Goal: Information Seeking & Learning: Find specific fact

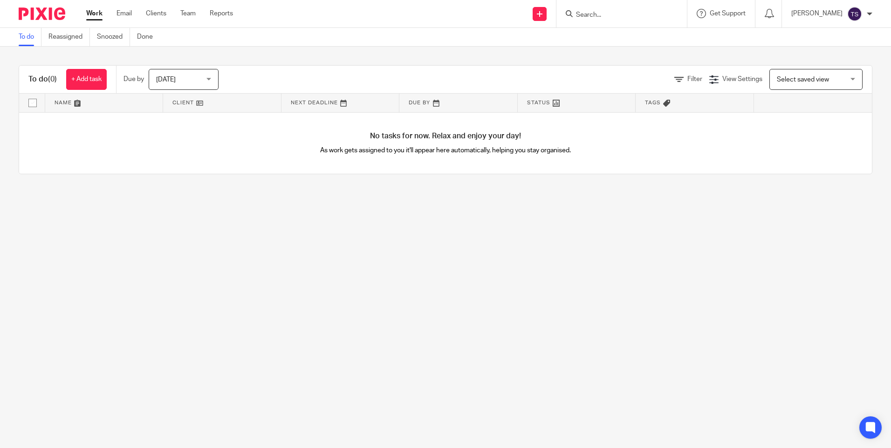
click at [618, 9] on form at bounding box center [624, 14] width 99 height 12
click at [651, 14] on input "Search" at bounding box center [617, 15] width 84 height 8
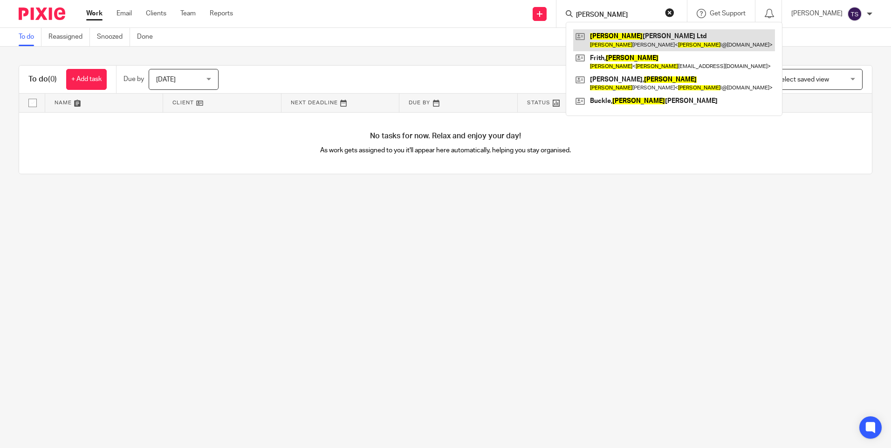
type input "sally"
click at [657, 43] on link at bounding box center [674, 39] width 202 height 21
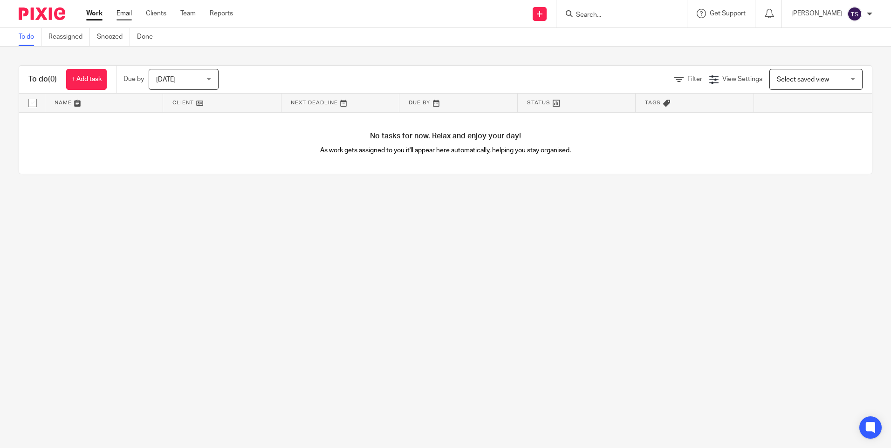
click at [125, 14] on link "Email" at bounding box center [124, 13] width 15 height 9
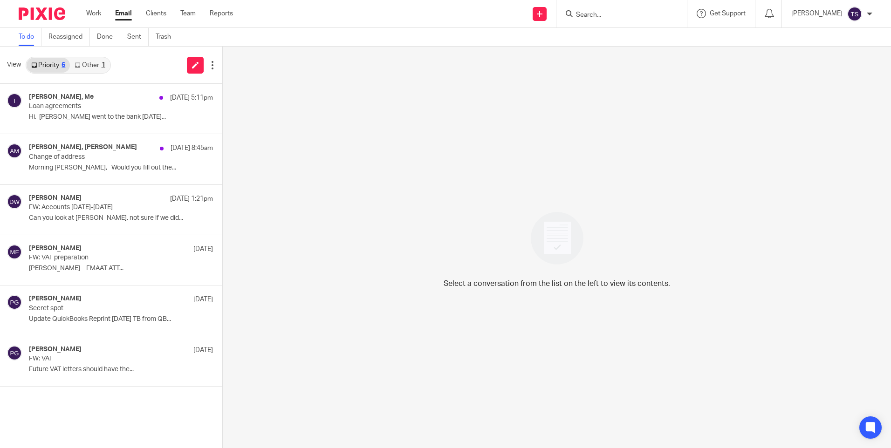
click at [90, 72] on link "Other 1" at bounding box center [90, 65] width 40 height 15
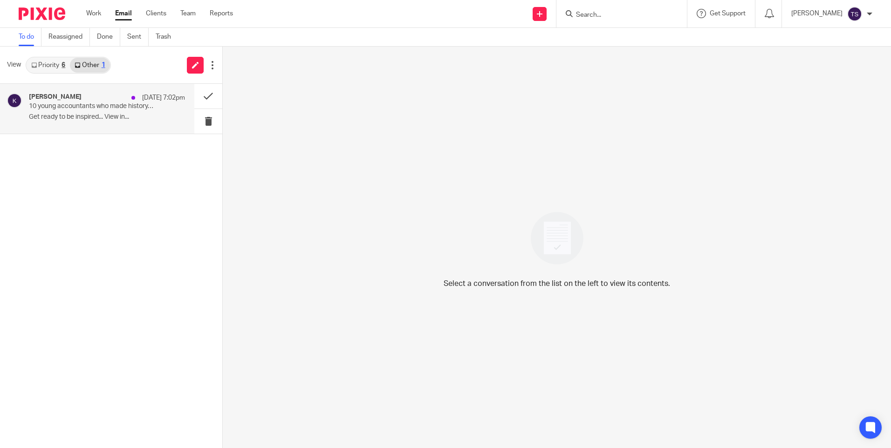
click at [71, 103] on p "10 young accountants who made history, tian 👏" at bounding box center [91, 107] width 125 height 8
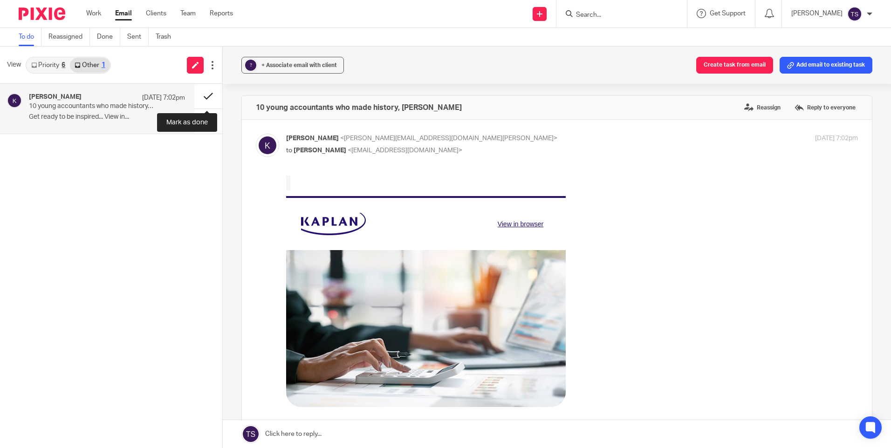
click at [208, 96] on button at bounding box center [208, 96] width 28 height 25
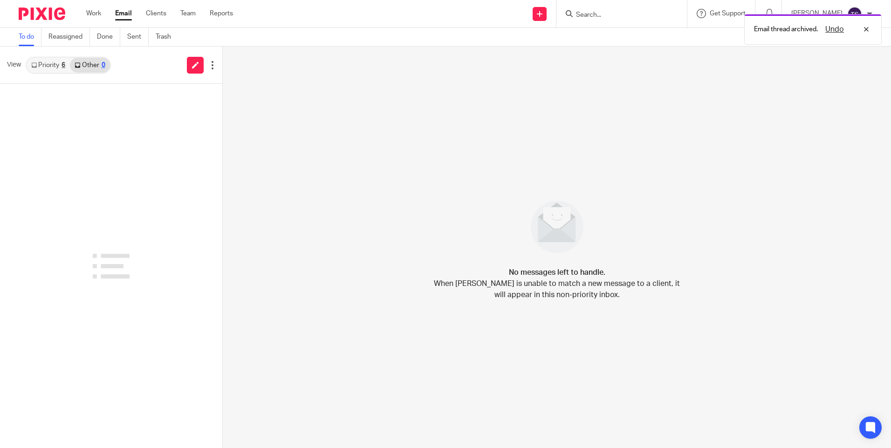
click at [57, 61] on link "Priority 6" at bounding box center [48, 65] width 43 height 15
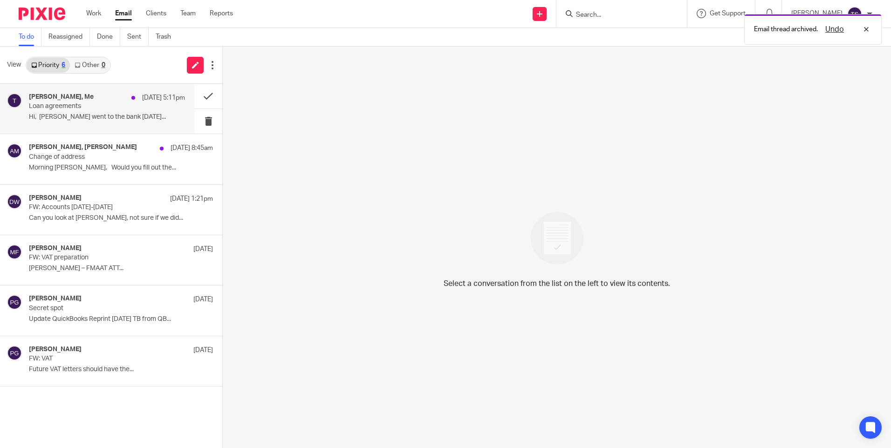
click at [122, 116] on p "Hi, Beth went to the bank yesterday..." at bounding box center [107, 117] width 156 height 8
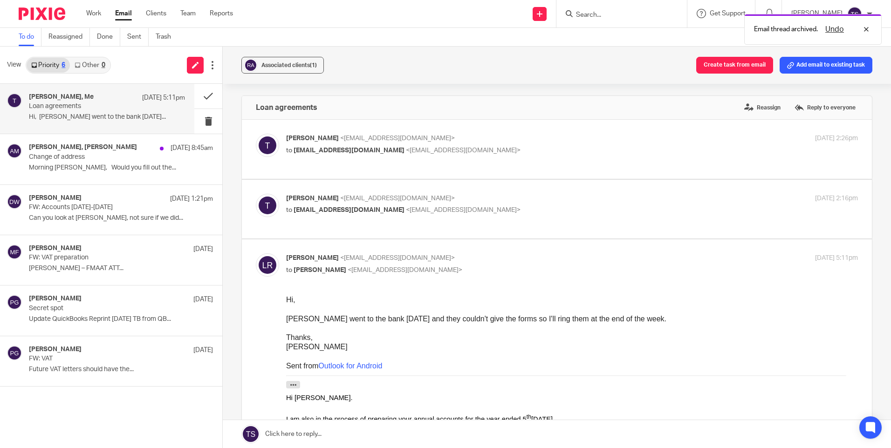
scroll to position [47, 0]
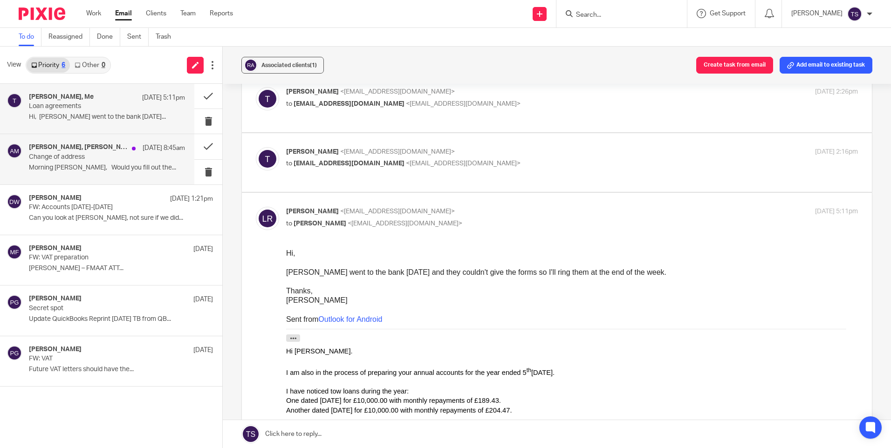
click at [84, 154] on p "Change of address" at bounding box center [91, 157] width 125 height 8
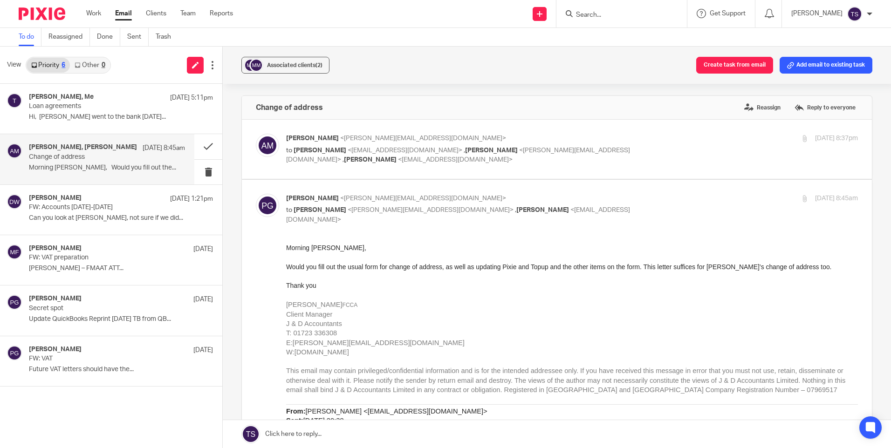
scroll to position [0, 0]
click at [214, 95] on button at bounding box center [208, 96] width 28 height 25
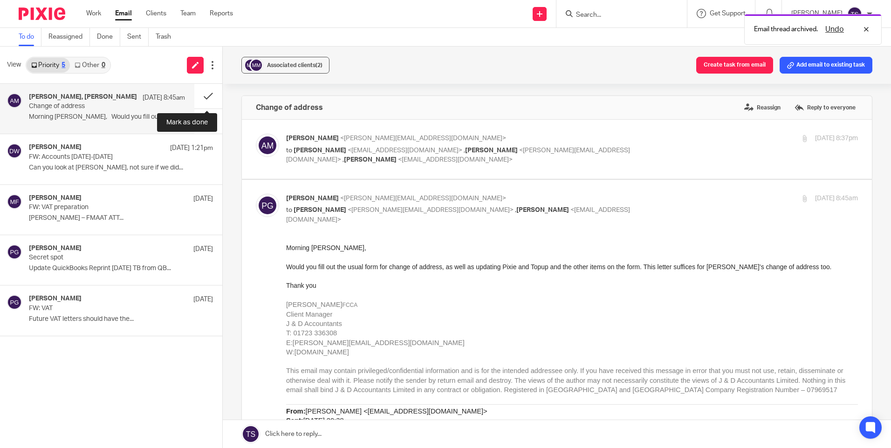
click at [214, 95] on button at bounding box center [208, 96] width 28 height 25
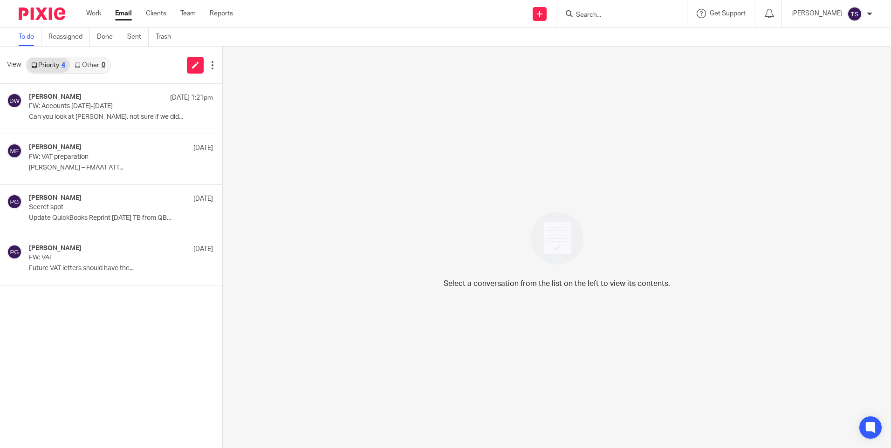
click at [420, 204] on div "Select a conversation from the list on the left to view its contents." at bounding box center [557, 248] width 668 height 402
click at [116, 116] on p "Can you look at abi rose, not sure if we did..." at bounding box center [107, 117] width 156 height 8
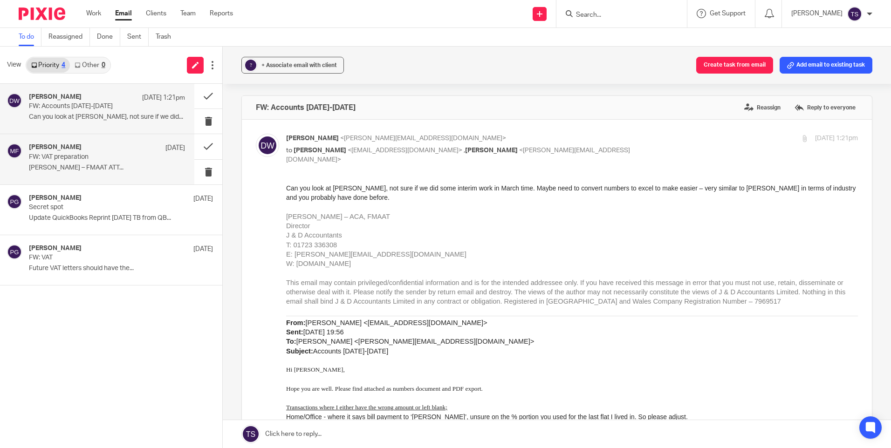
click at [102, 148] on div "Mick Fisher 11 Aug" at bounding box center [107, 148] width 156 height 9
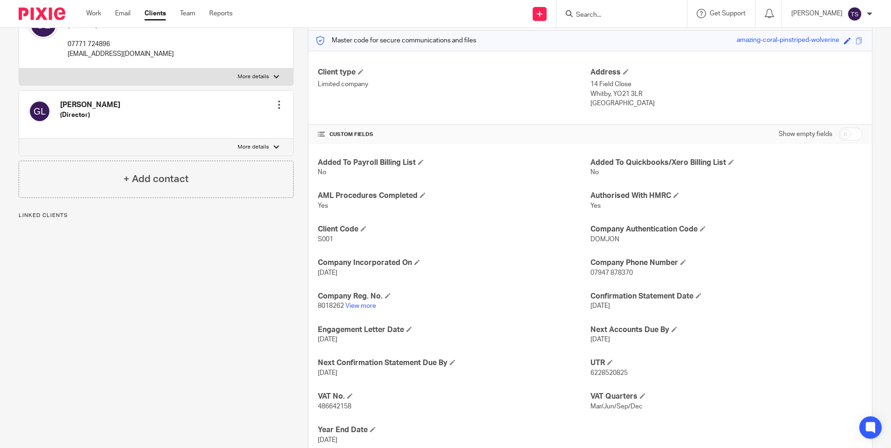
scroll to position [146, 0]
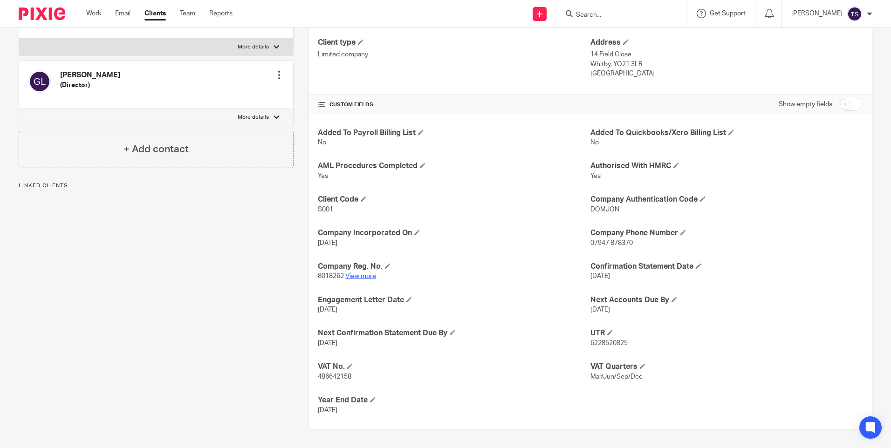
click at [370, 275] on link "View more" at bounding box center [360, 276] width 31 height 7
